Goal: Book appointment/travel/reservation

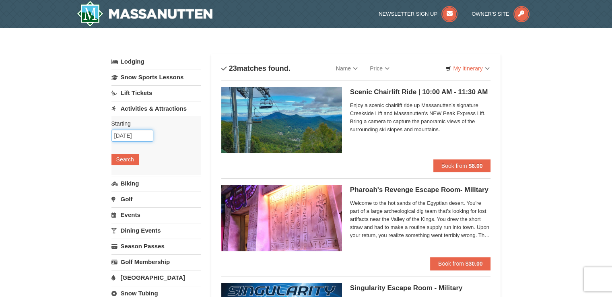
click at [146, 135] on input "10/27/2025" at bounding box center [132, 136] width 42 height 12
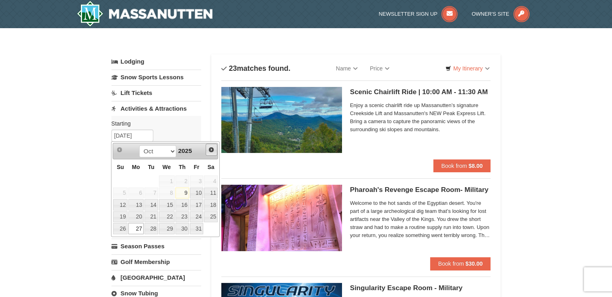
click at [212, 150] on span "Next" at bounding box center [211, 149] width 6 height 6
click at [124, 192] on link "2" at bounding box center [120, 193] width 14 height 11
type input "[DATE]"
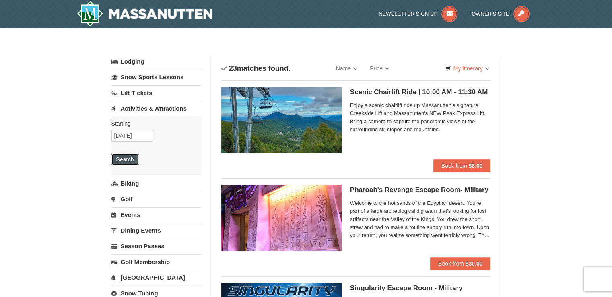
click at [133, 161] on button "Search" at bounding box center [124, 159] width 27 height 11
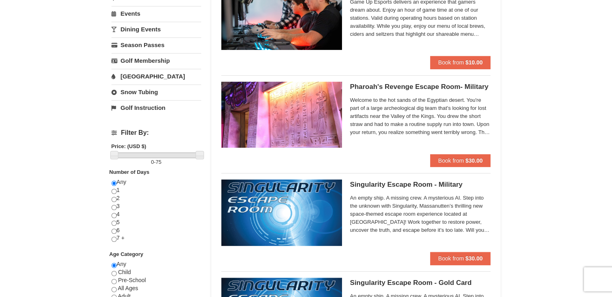
scroll to position [40, 0]
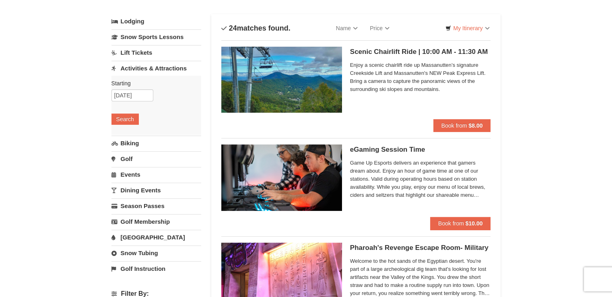
click at [317, 68] on img at bounding box center [281, 80] width 121 height 66
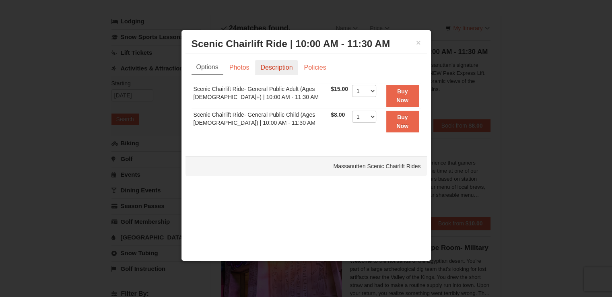
click at [264, 66] on link "Description" at bounding box center [276, 67] width 43 height 15
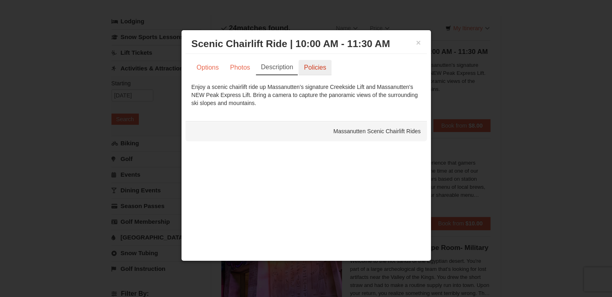
click at [307, 66] on link "Policies" at bounding box center [315, 67] width 33 height 15
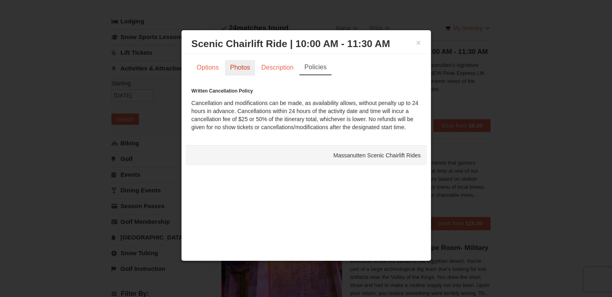
click at [233, 70] on link "Photos" at bounding box center [240, 67] width 31 height 15
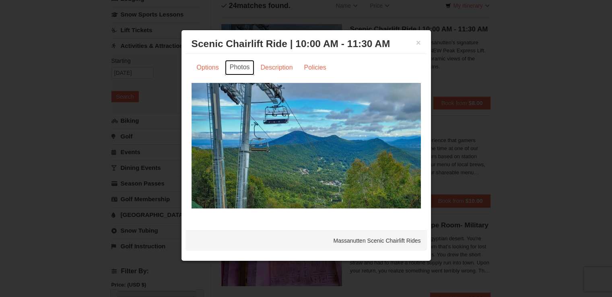
scroll to position [121, 0]
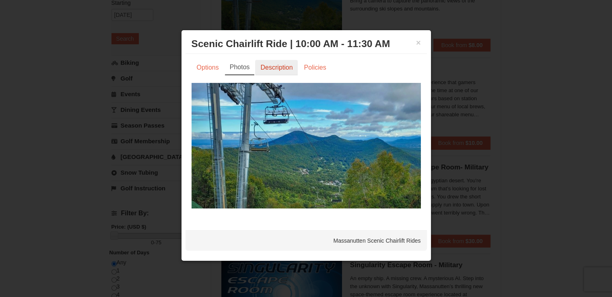
click at [282, 71] on link "Description" at bounding box center [276, 67] width 43 height 15
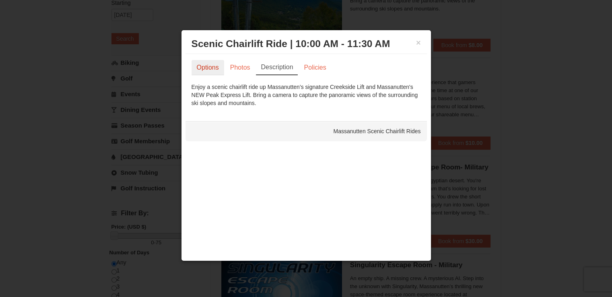
click at [215, 70] on link "Options" at bounding box center [208, 67] width 33 height 15
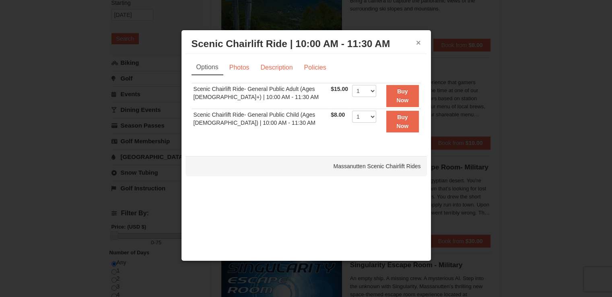
click at [420, 43] on button "×" at bounding box center [418, 43] width 5 height 8
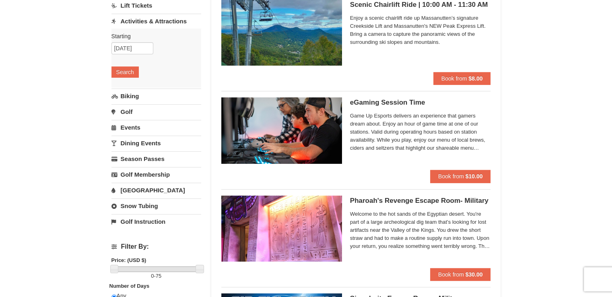
scroll to position [40, 0]
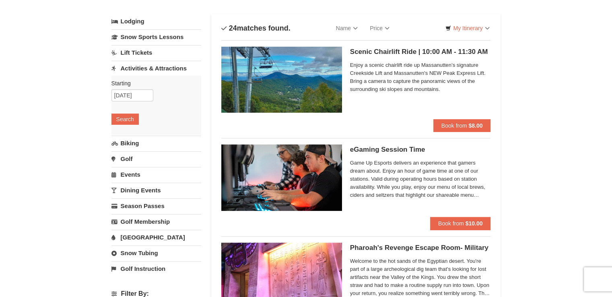
click at [312, 71] on img at bounding box center [281, 80] width 121 height 66
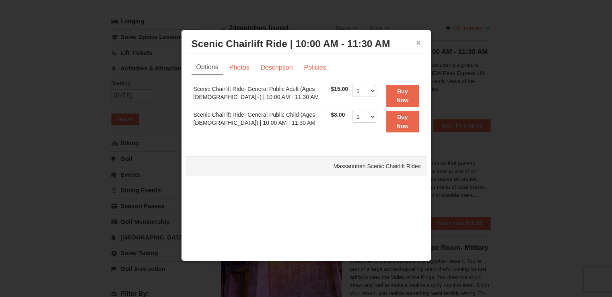
click at [420, 41] on button "×" at bounding box center [418, 43] width 5 height 8
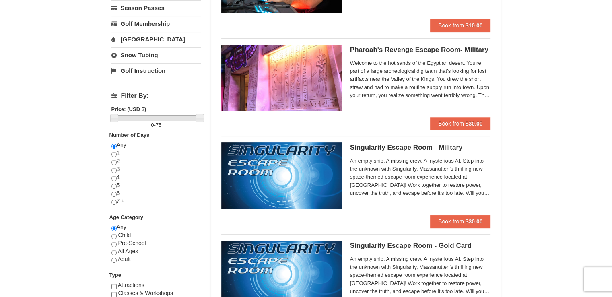
scroll to position [282, 0]
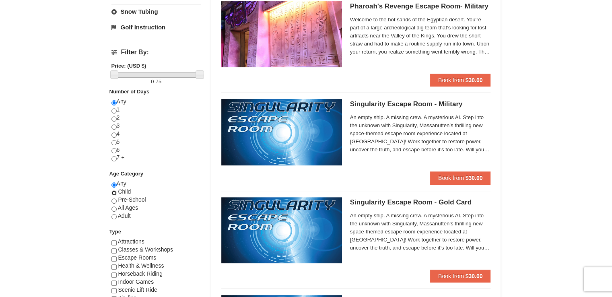
click at [114, 190] on input "radio" at bounding box center [113, 192] width 5 height 5
radio input "true"
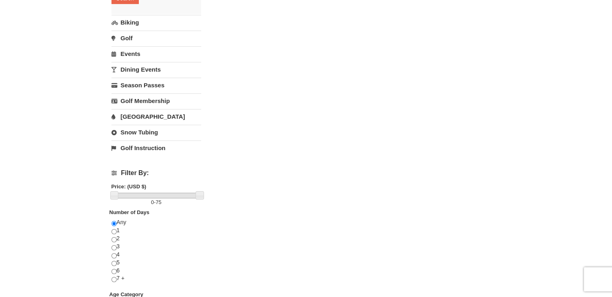
scroll to position [322, 0]
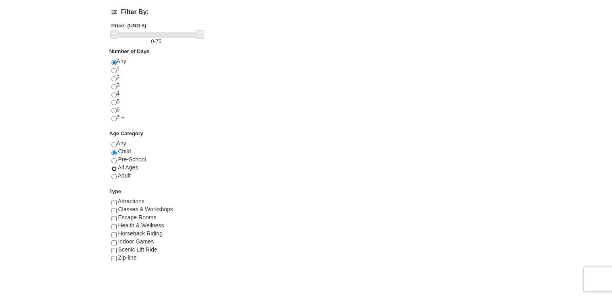
click at [115, 166] on input "radio" at bounding box center [113, 168] width 5 height 5
radio input "true"
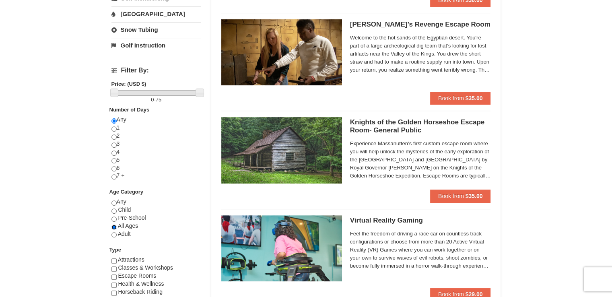
scroll to position [282, 0]
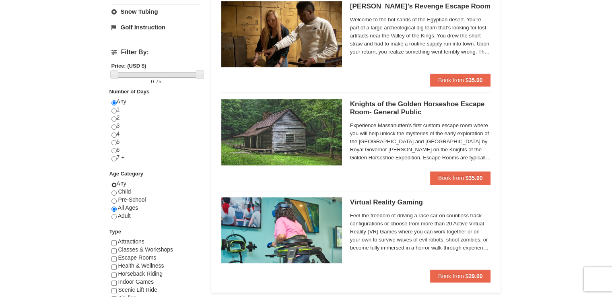
click at [111, 183] on input "radio" at bounding box center [113, 184] width 5 height 5
radio input "true"
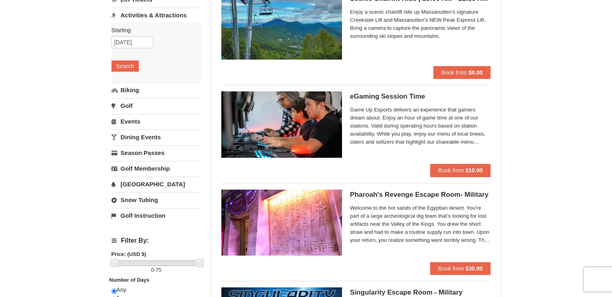
scroll to position [40, 0]
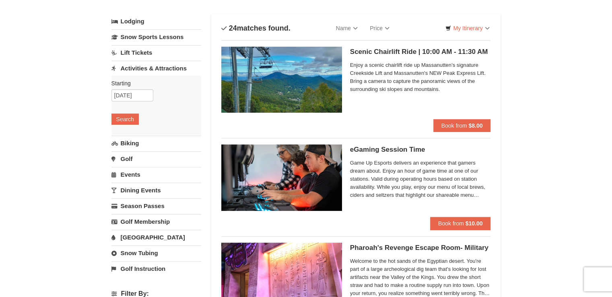
click at [280, 60] on img at bounding box center [281, 80] width 121 height 66
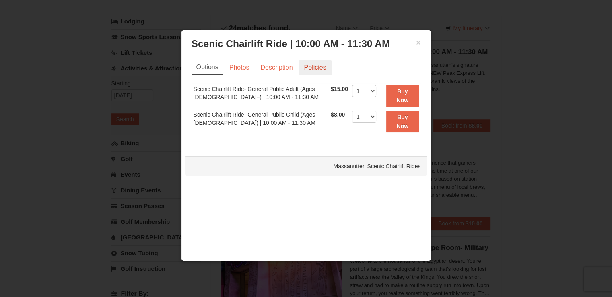
click at [313, 64] on link "Policies" at bounding box center [315, 67] width 33 height 15
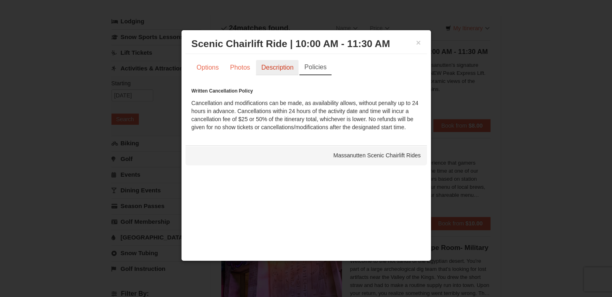
click at [284, 71] on link "Description" at bounding box center [277, 67] width 43 height 15
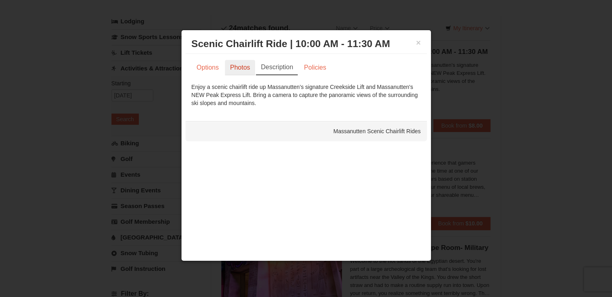
click at [244, 69] on link "Photos" at bounding box center [240, 67] width 31 height 15
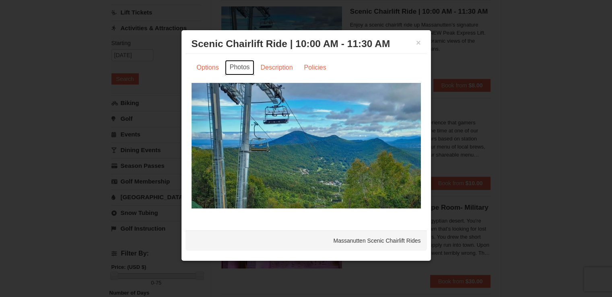
scroll to position [0, 0]
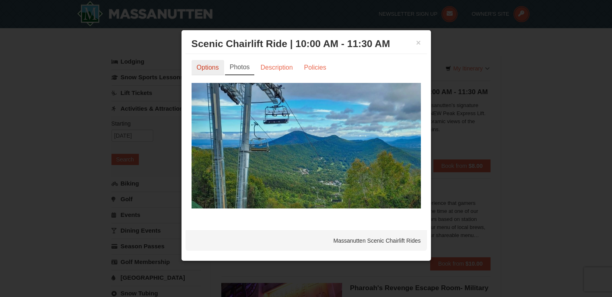
click at [207, 73] on link "Options" at bounding box center [208, 67] width 33 height 15
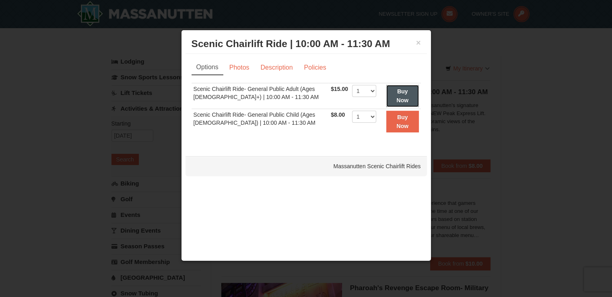
click at [409, 90] on button "Buy Now" at bounding box center [402, 96] width 33 height 22
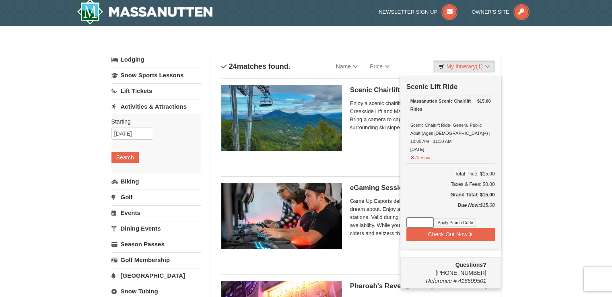
scroll to position [2, 0]
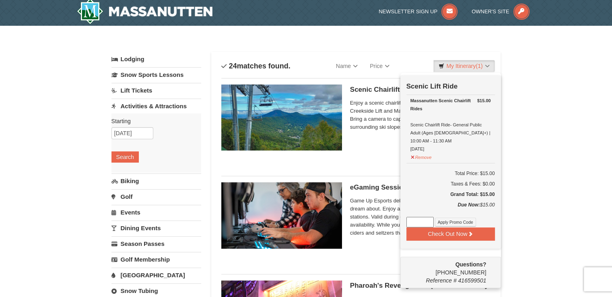
click at [133, 60] on link "Lodging" at bounding box center [156, 59] width 90 height 14
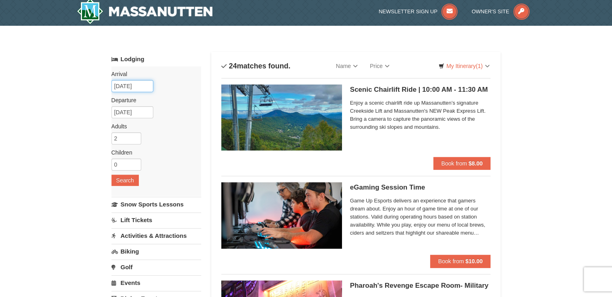
click at [144, 87] on input "[DATE]" at bounding box center [132, 86] width 42 height 12
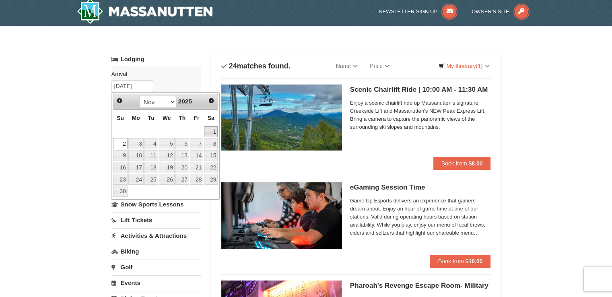
click at [212, 130] on link "1" at bounding box center [211, 131] width 14 height 11
type input "[DATE]"
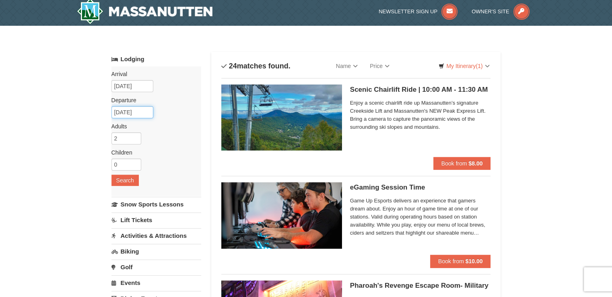
click at [142, 112] on input "11/04/2025" at bounding box center [132, 112] width 42 height 12
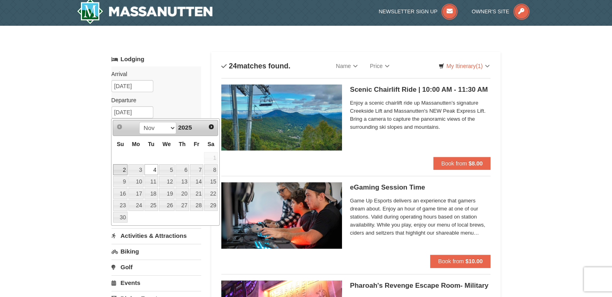
click at [120, 166] on link "2" at bounding box center [120, 169] width 14 height 11
type input "[DATE]"
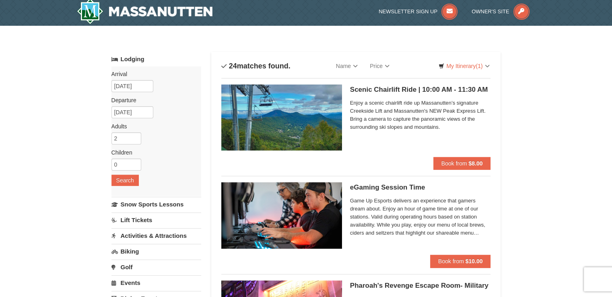
click at [136, 163] on input "1" at bounding box center [126, 165] width 30 height 12
click at [136, 163] on input "2" at bounding box center [126, 165] width 30 height 12
click at [136, 163] on input "3" at bounding box center [126, 165] width 30 height 12
click at [134, 166] on input "2" at bounding box center [126, 165] width 30 height 12
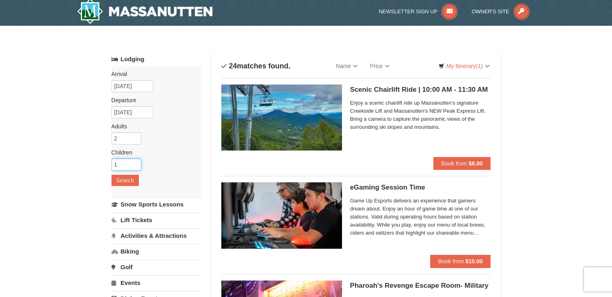
type input "1"
click at [134, 166] on input "1" at bounding box center [126, 165] width 30 height 12
click at [127, 181] on button "Search" at bounding box center [124, 180] width 27 height 11
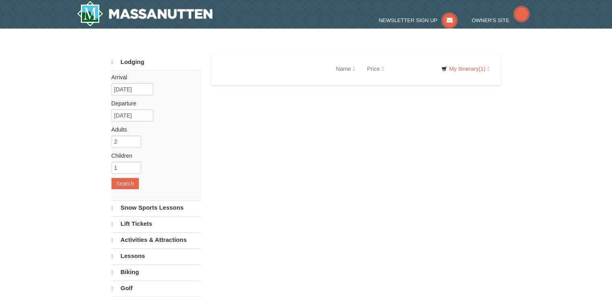
select select "10"
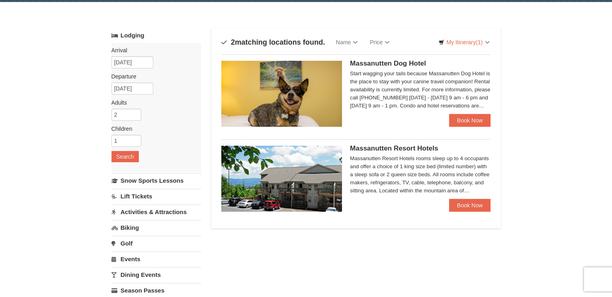
scroll to position [40, 0]
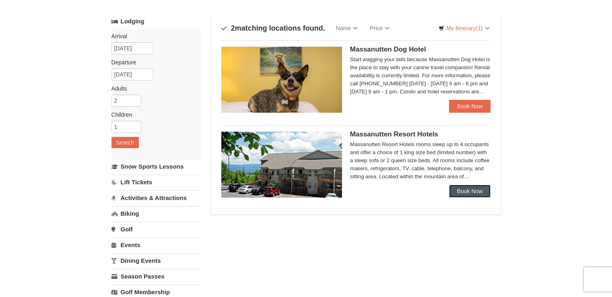
click at [460, 190] on link "Book Now" at bounding box center [470, 191] width 42 height 13
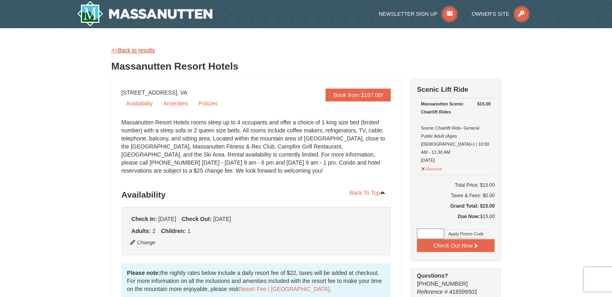
click at [128, 47] on link "<<Back to results" at bounding box center [132, 50] width 43 height 6
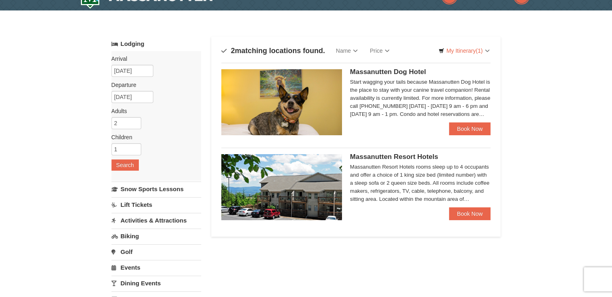
scroll to position [40, 0]
